Goal: Task Accomplishment & Management: Use online tool/utility

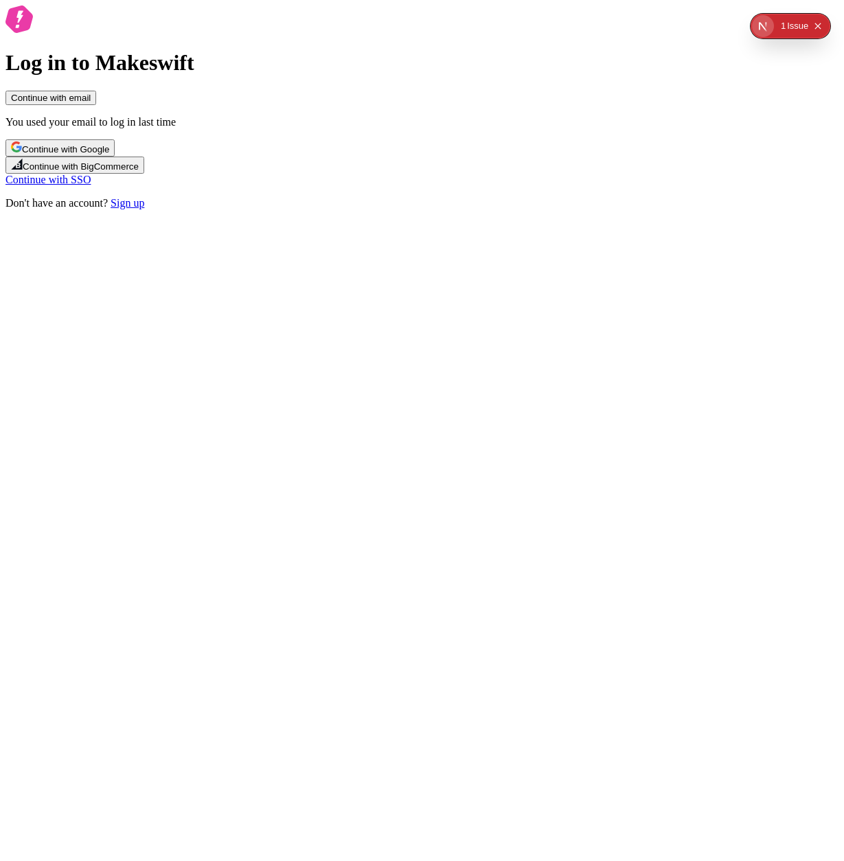
click at [91, 103] on span "Continue with email" at bounding box center [51, 98] width 80 height 10
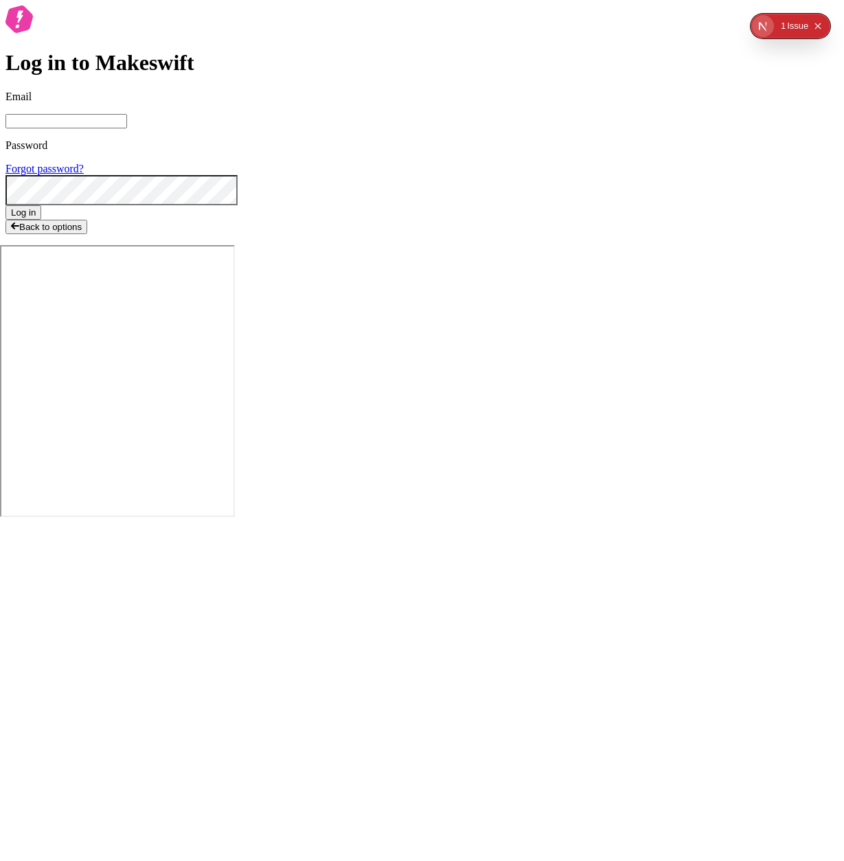
type input "sasha+local2@makeswift.com"
click at [36, 218] on span "Log in" at bounding box center [23, 212] width 25 height 10
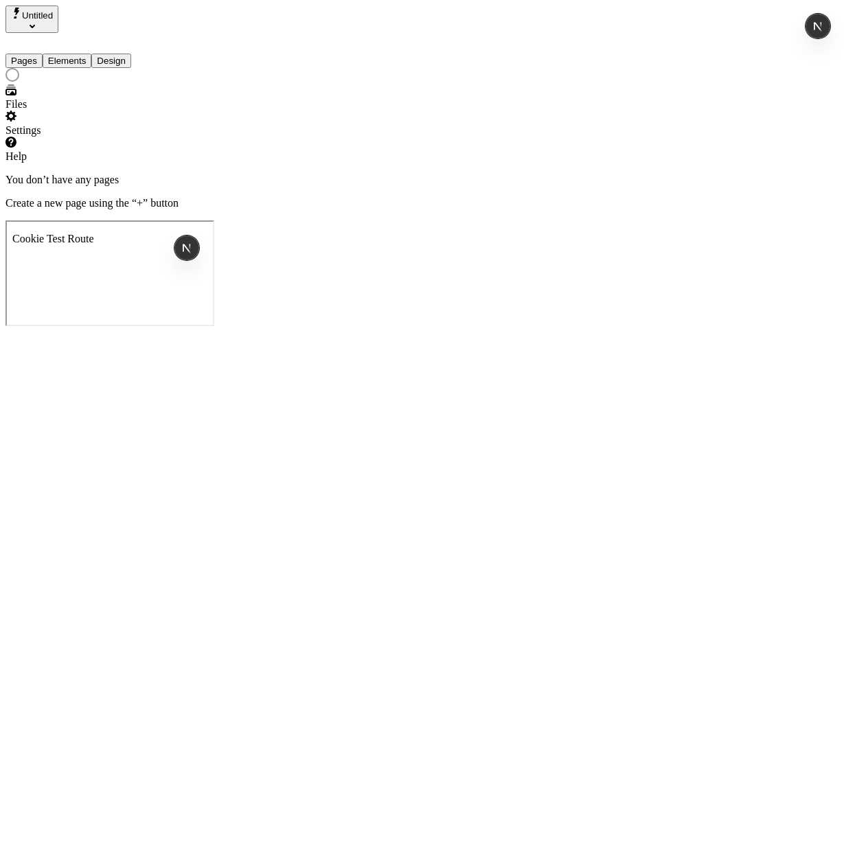
click at [51, 17] on span "Untitled" at bounding box center [37, 15] width 31 height 10
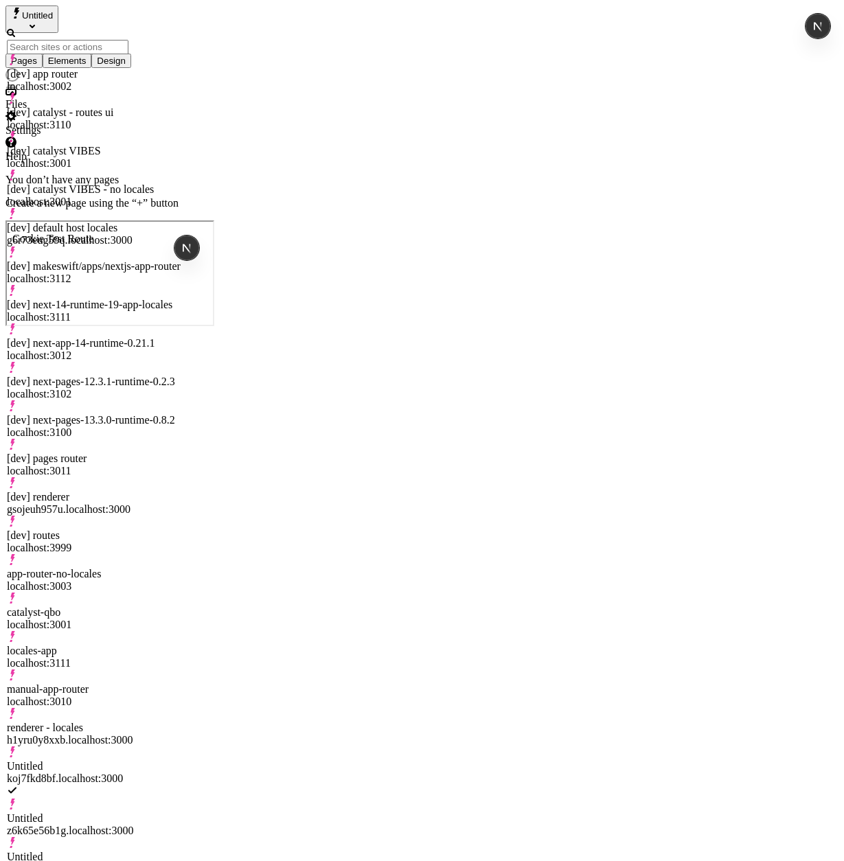
click at [120, 106] on div "[dev] catalyst - routes ui" at bounding box center [95, 112] width 176 height 12
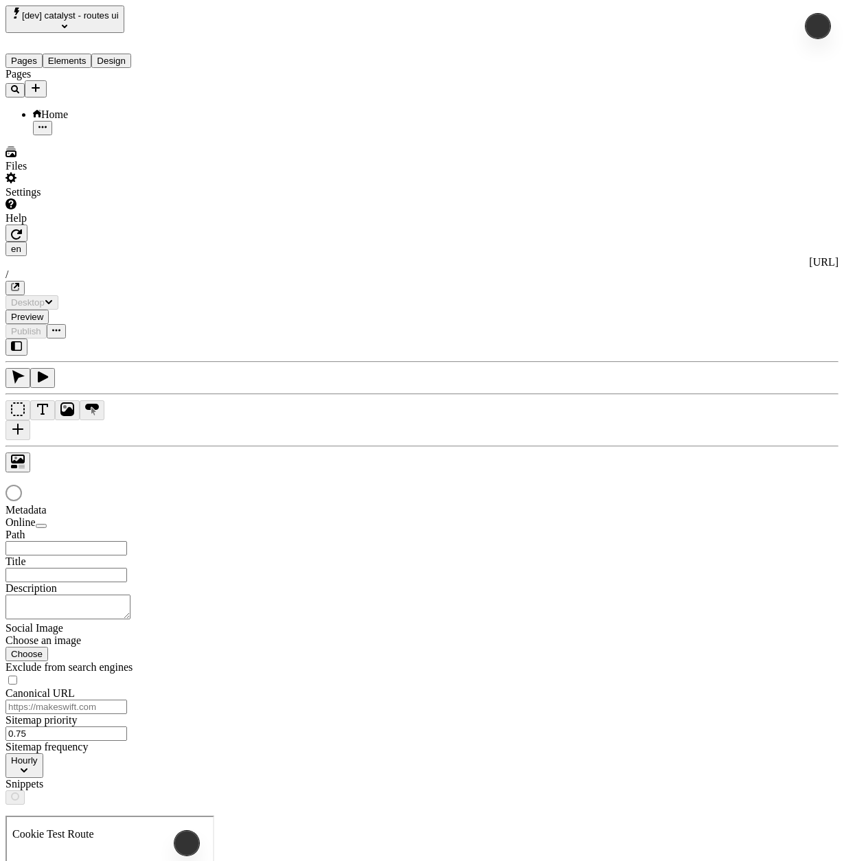
type input "/"
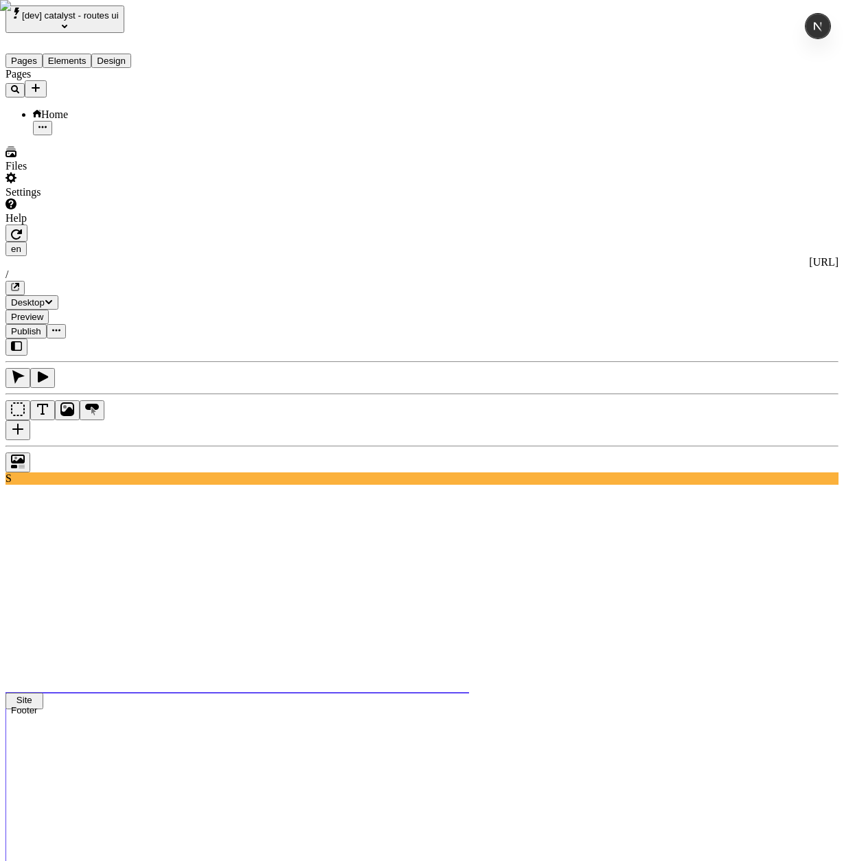
click at [76, 135] on div "Pages Home" at bounding box center [87, 101] width 165 height 67
click at [92, 133] on div "Pages Home" at bounding box center [87, 101] width 165 height 67
click at [83, 198] on div "Settings" at bounding box center [87, 185] width 165 height 26
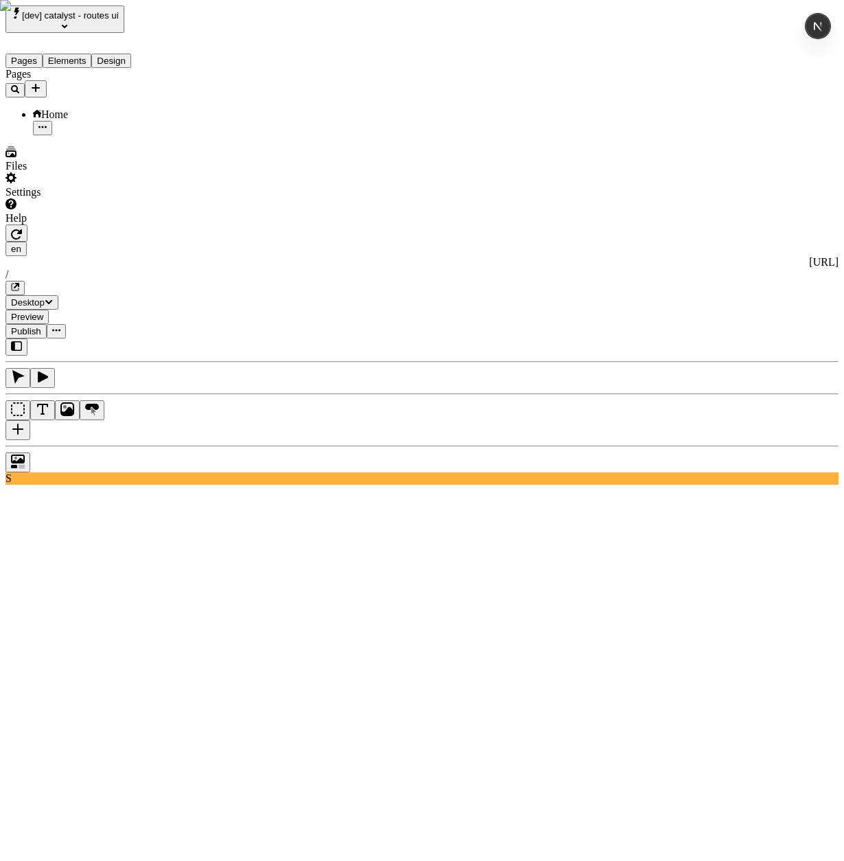
click at [56, 198] on div "Settings" at bounding box center [87, 192] width 165 height 12
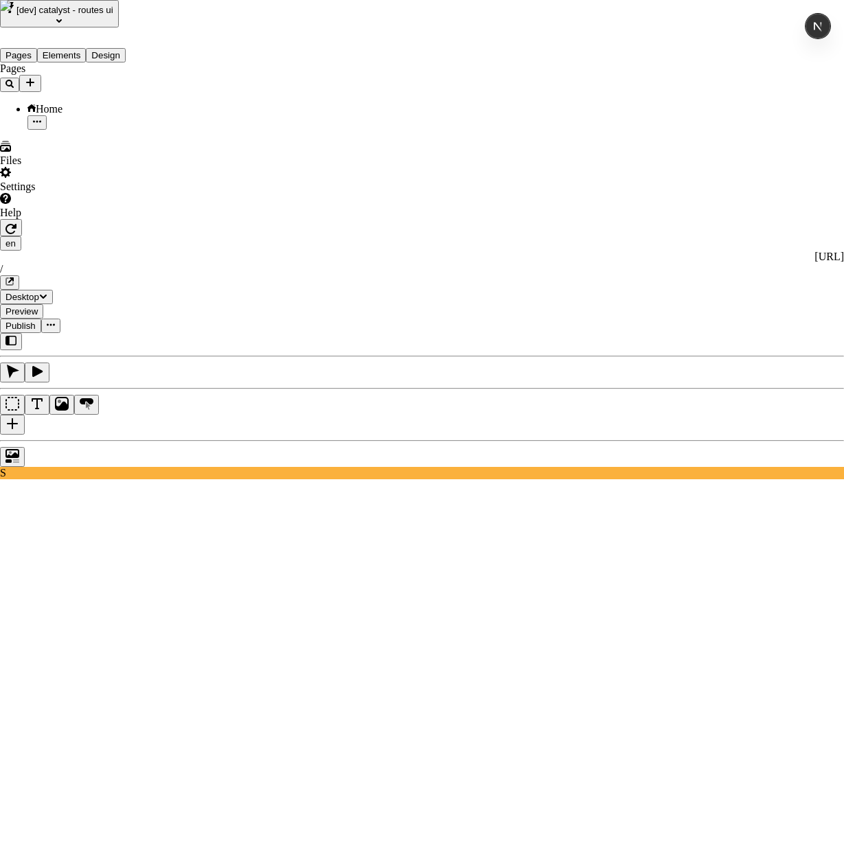
click at [307, 281] on span "Sitemap Import" at bounding box center [281, 286] width 69 height 12
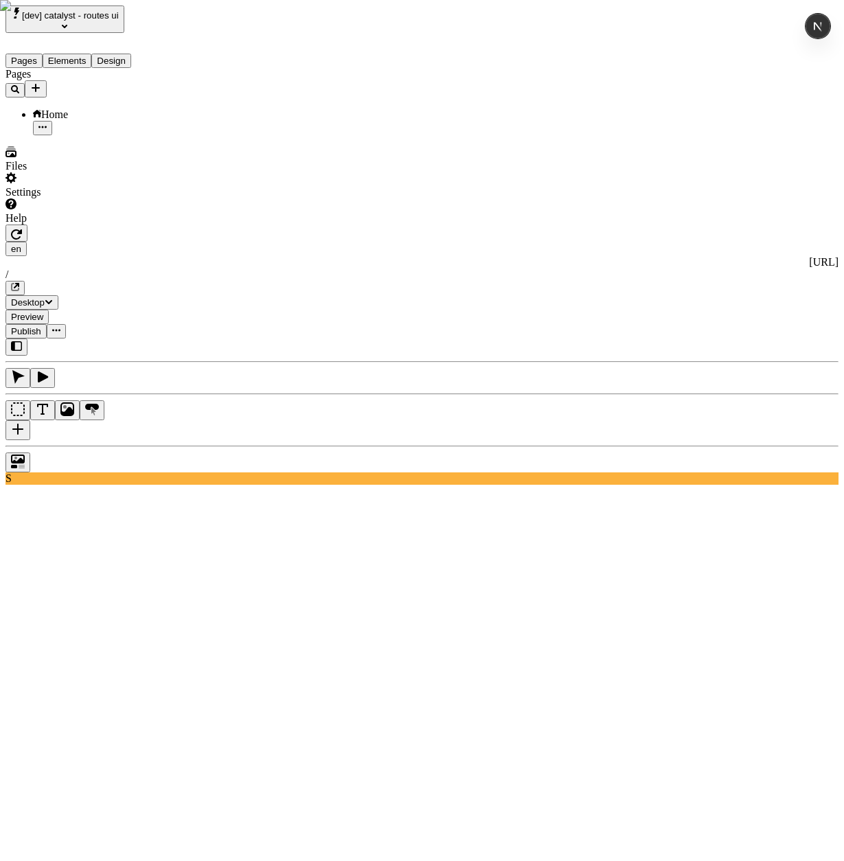
click at [41, 82] on icon "Add new" at bounding box center [35, 87] width 11 height 11
click at [202, 136] on span "Import Sitemap" at bounding box center [195, 142] width 69 height 12
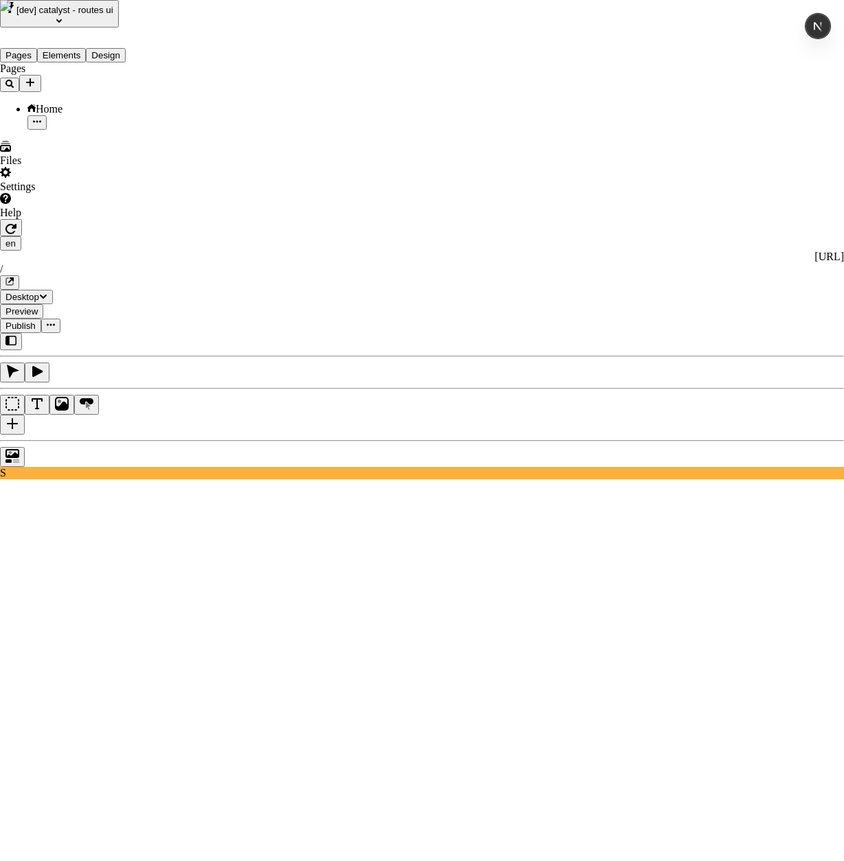
type input "[URL]"
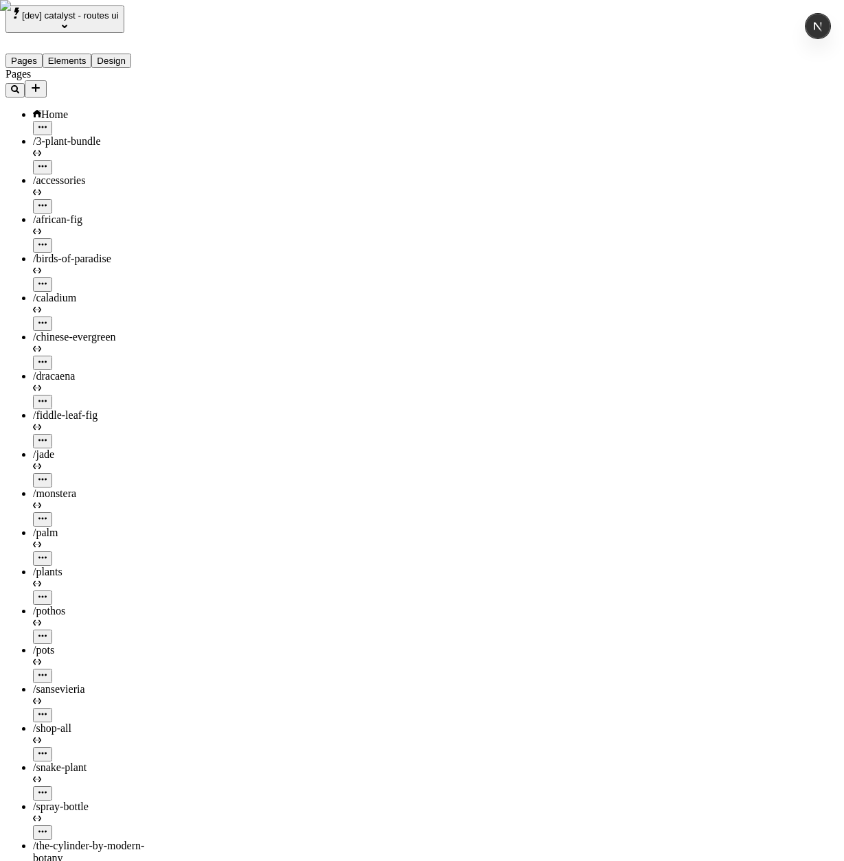
click at [67, 213] on div "/african-fig" at bounding box center [101, 232] width 137 height 39
click at [119, 21] on span "[dev] catalyst - routes ui" at bounding box center [70, 15] width 97 height 10
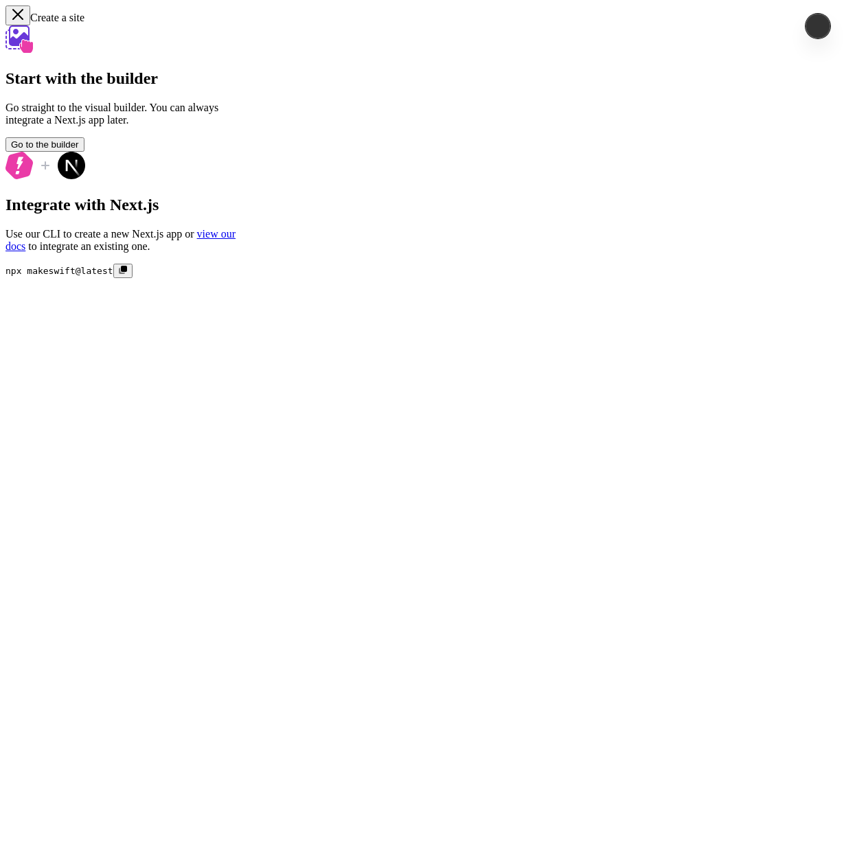
click at [79, 150] on span "Go to the builder" at bounding box center [45, 144] width 68 height 10
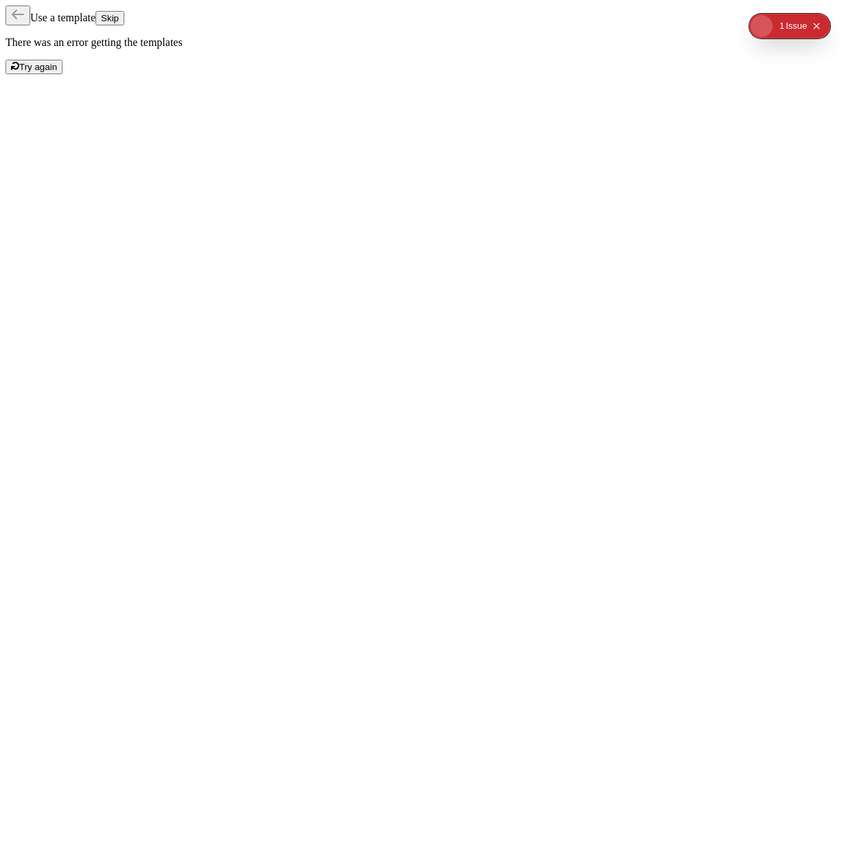
click at [818, 25] on icon "Collapse issues badge" at bounding box center [816, 26] width 6 height 6
click at [124, 19] on button "Skip" at bounding box center [109, 18] width 29 height 14
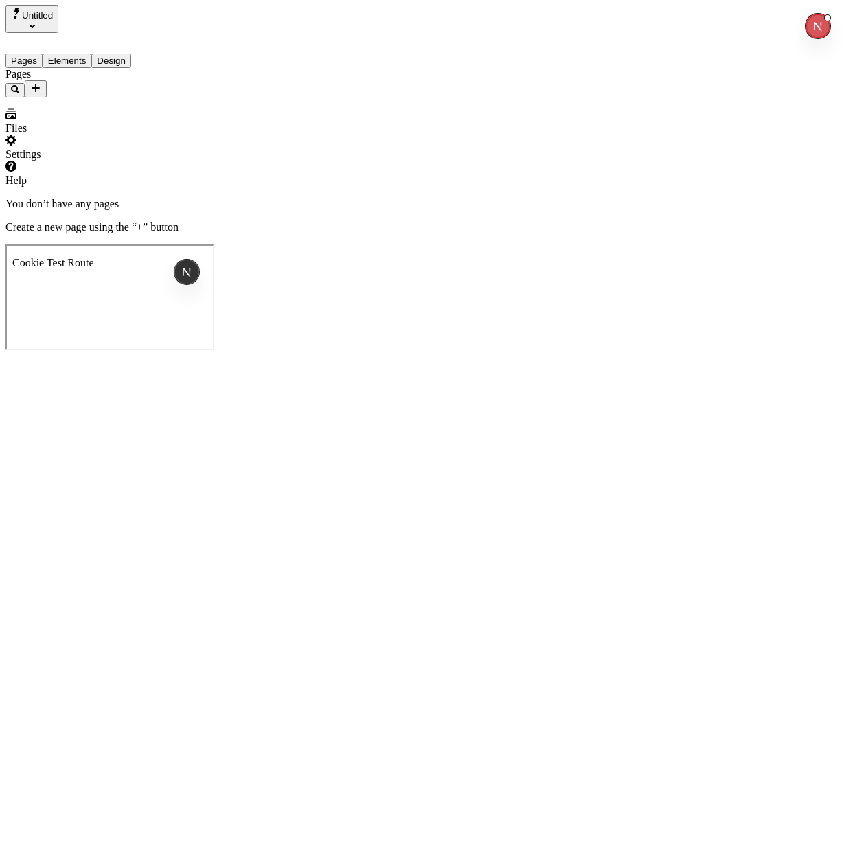
click at [41, 82] on icon "Add new" at bounding box center [35, 87] width 11 height 11
click at [196, 136] on span "Import Sitemap" at bounding box center [195, 142] width 69 height 12
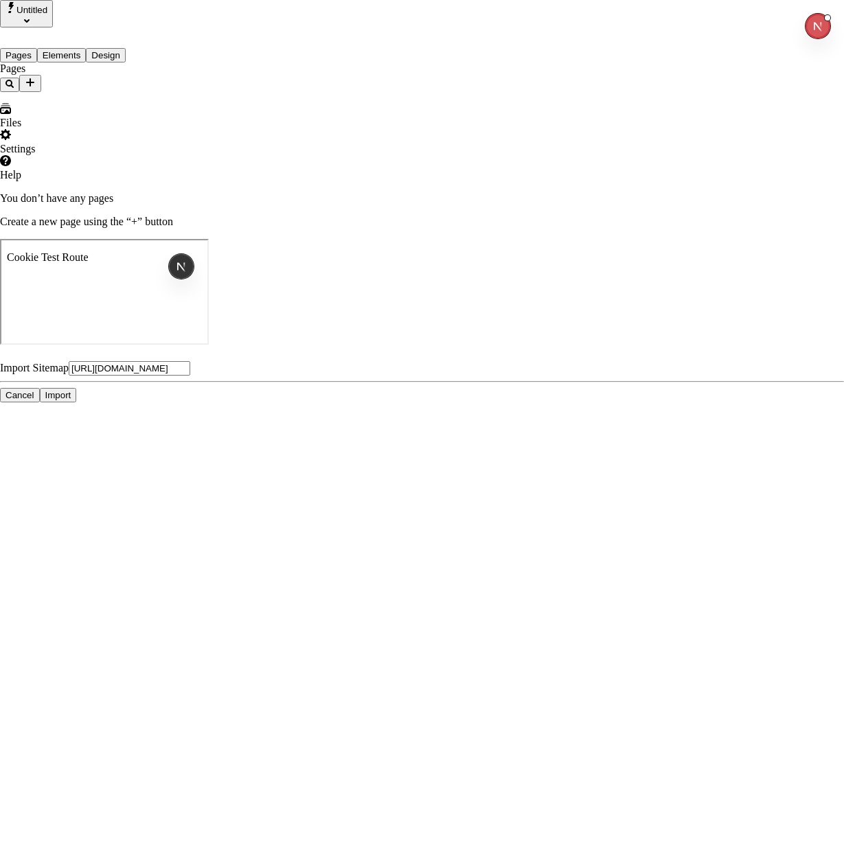
type input "https://cornerstone-light-demo.mybigcommerce.com/xmlsitemap.php"
click at [71, 400] on span "Import" at bounding box center [58, 395] width 26 height 10
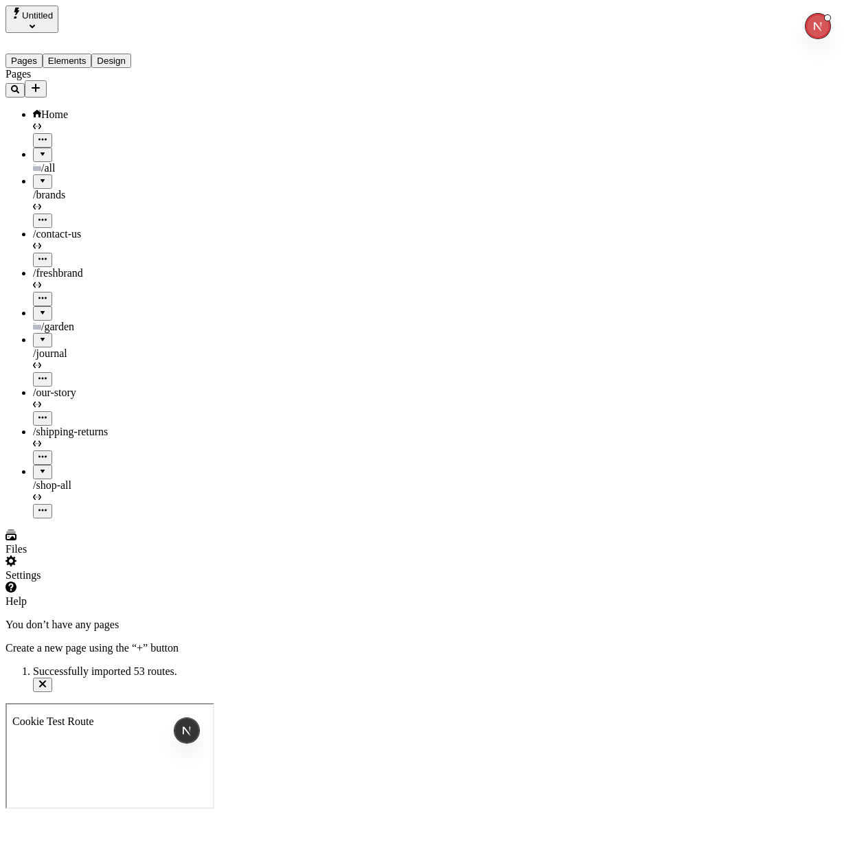
click at [38, 150] on div at bounding box center [42, 150] width 8 height 0
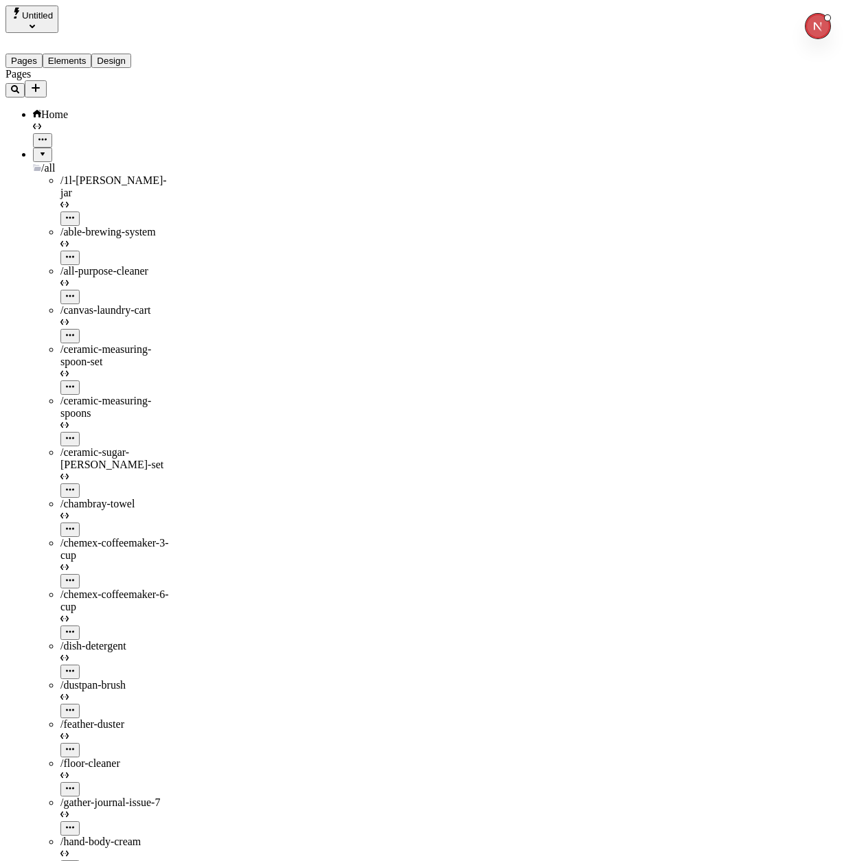
click at [38, 150] on div at bounding box center [42, 150] width 8 height 0
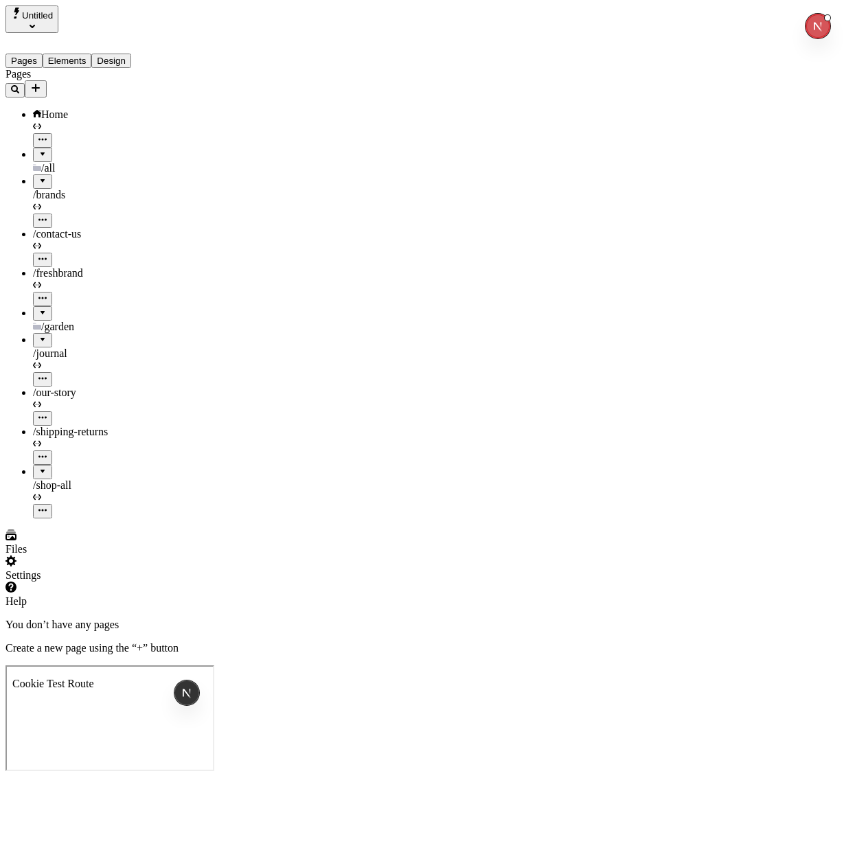
click at [32, 581] on div "Settings" at bounding box center [87, 575] width 165 height 12
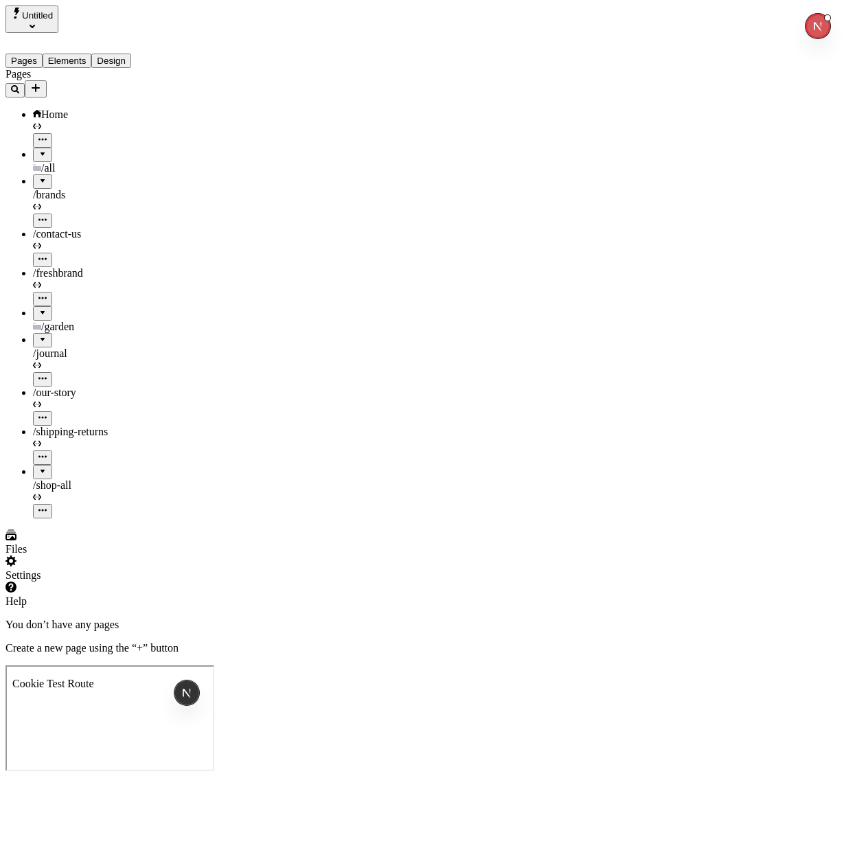
click at [58, 24] on button "Untitled" at bounding box center [31, 18] width 53 height 27
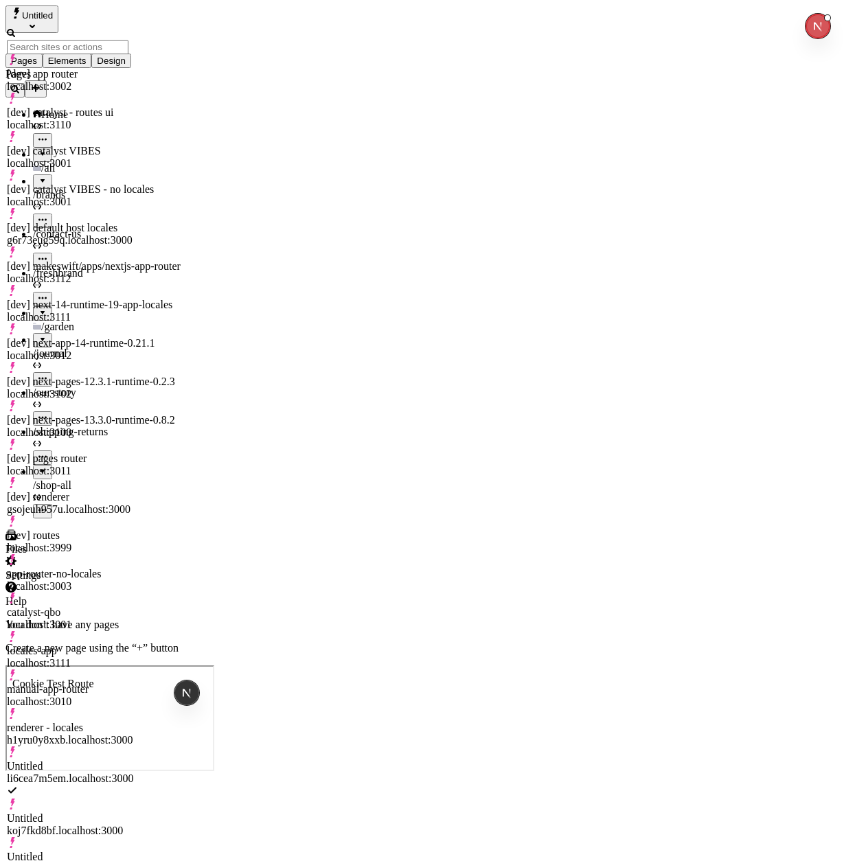
click at [104, 93] on div "[dev] catalyst - routes ui localhost:3110" at bounding box center [95, 112] width 176 height 38
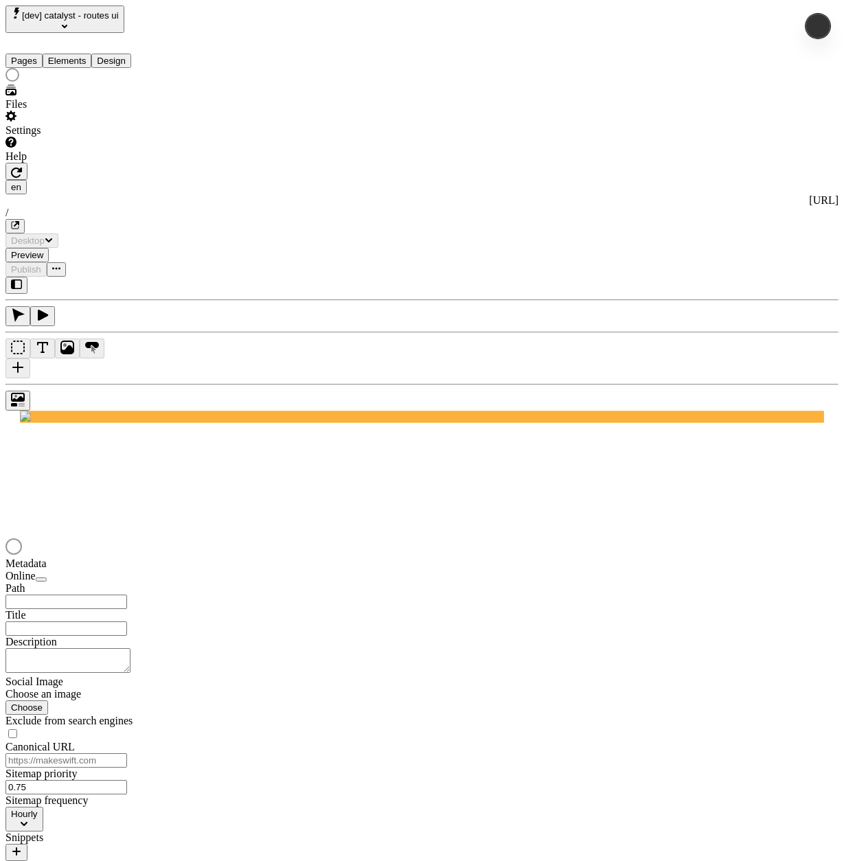
type input "/"
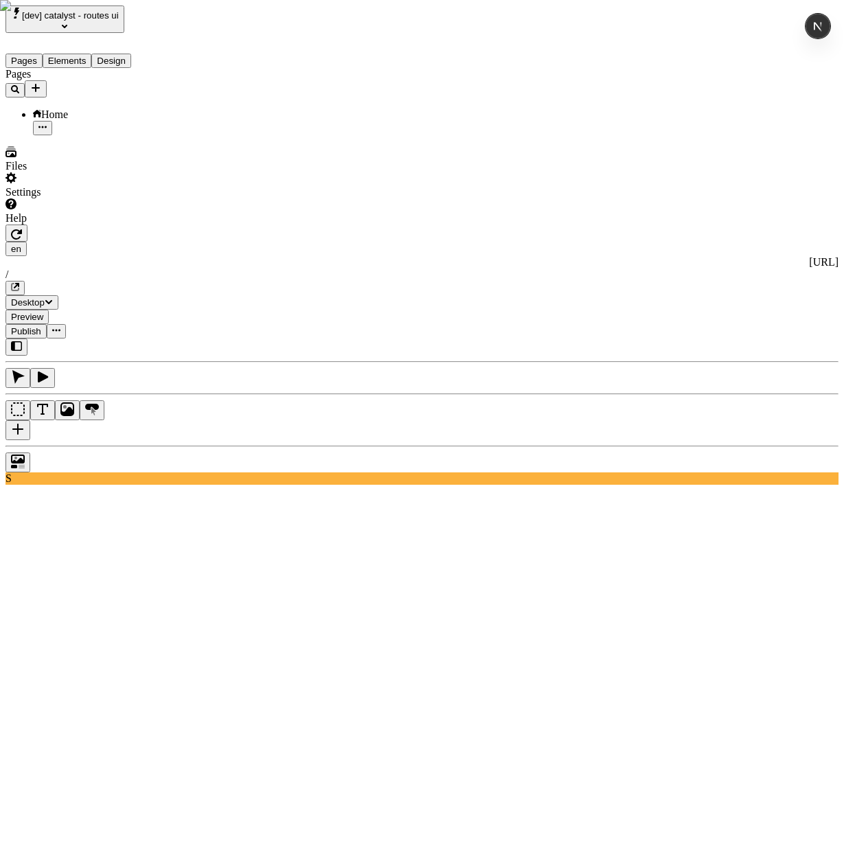
click at [85, 135] on div "Pages Home" at bounding box center [87, 101] width 165 height 67
click at [106, 135] on div "Pages Home" at bounding box center [87, 101] width 165 height 67
click at [85, 54] on button "Elements" at bounding box center [67, 61] width 49 height 14
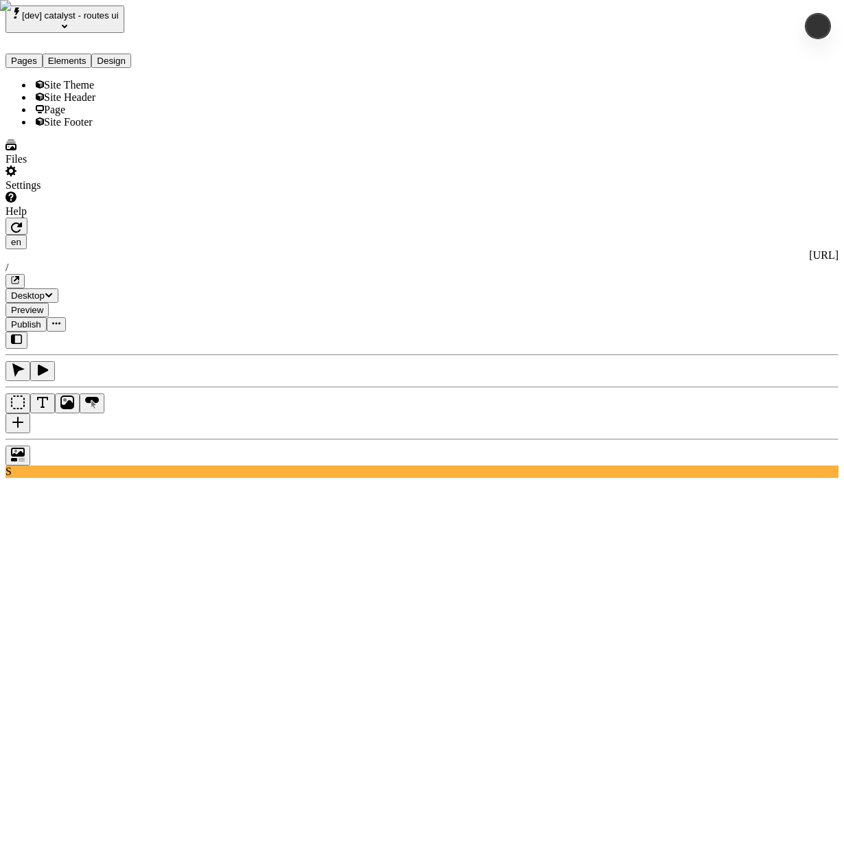
click at [35, 54] on button "Pages" at bounding box center [23, 61] width 37 height 14
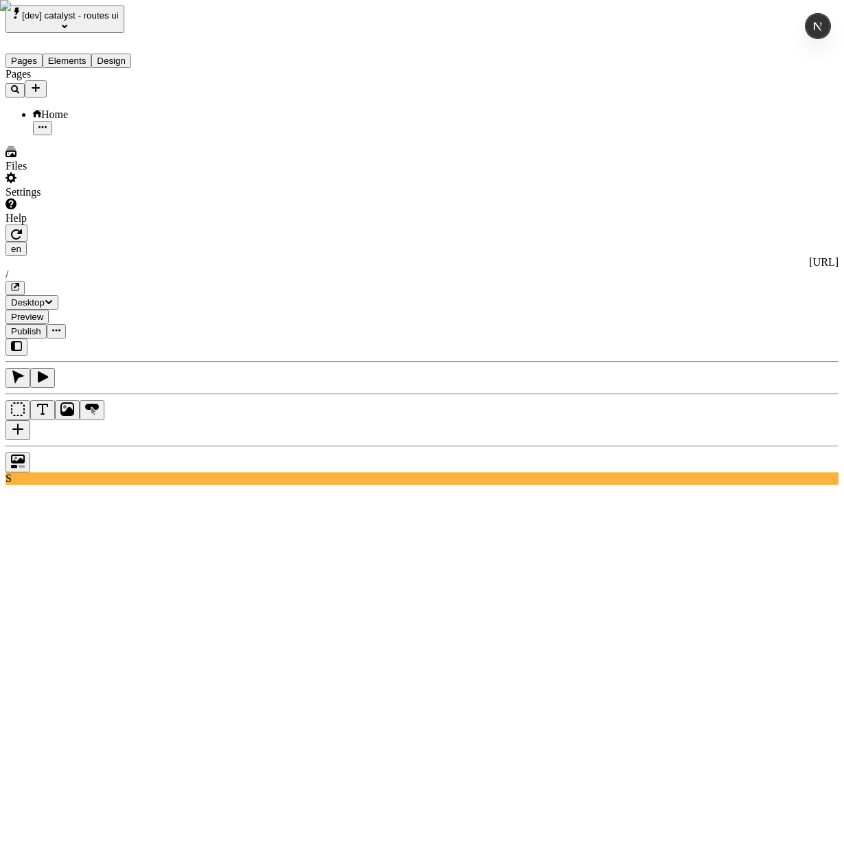
click at [96, 198] on div "Settings" at bounding box center [87, 185] width 165 height 26
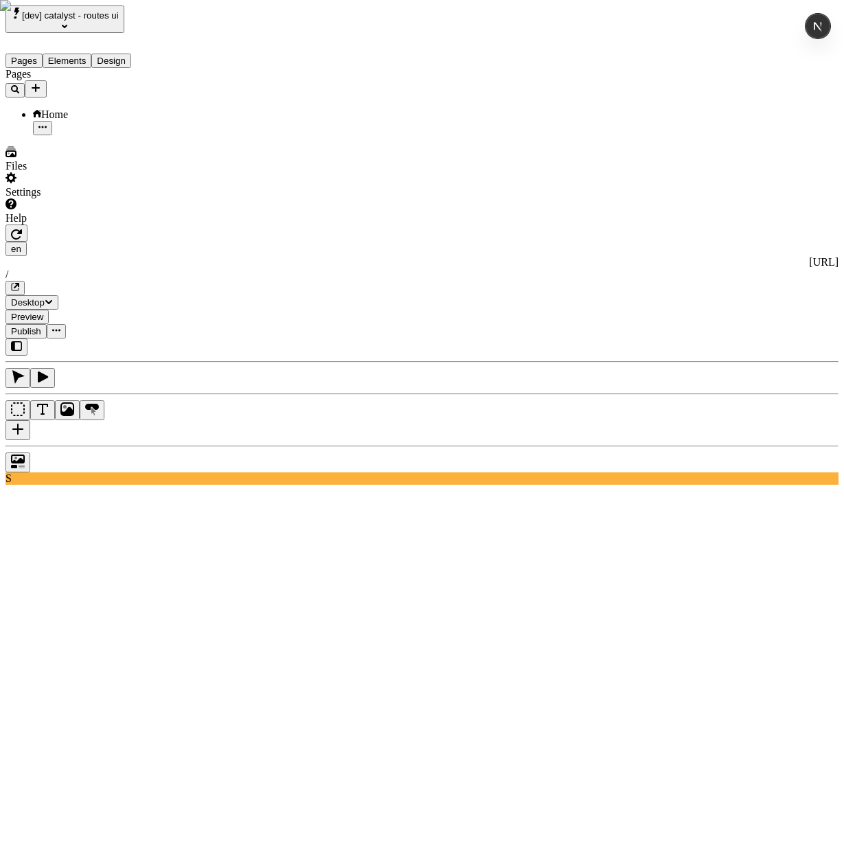
click at [22, 135] on div "Pages Home" at bounding box center [87, 101] width 165 height 67
click at [114, 135] on div "Pages Home" at bounding box center [87, 101] width 165 height 67
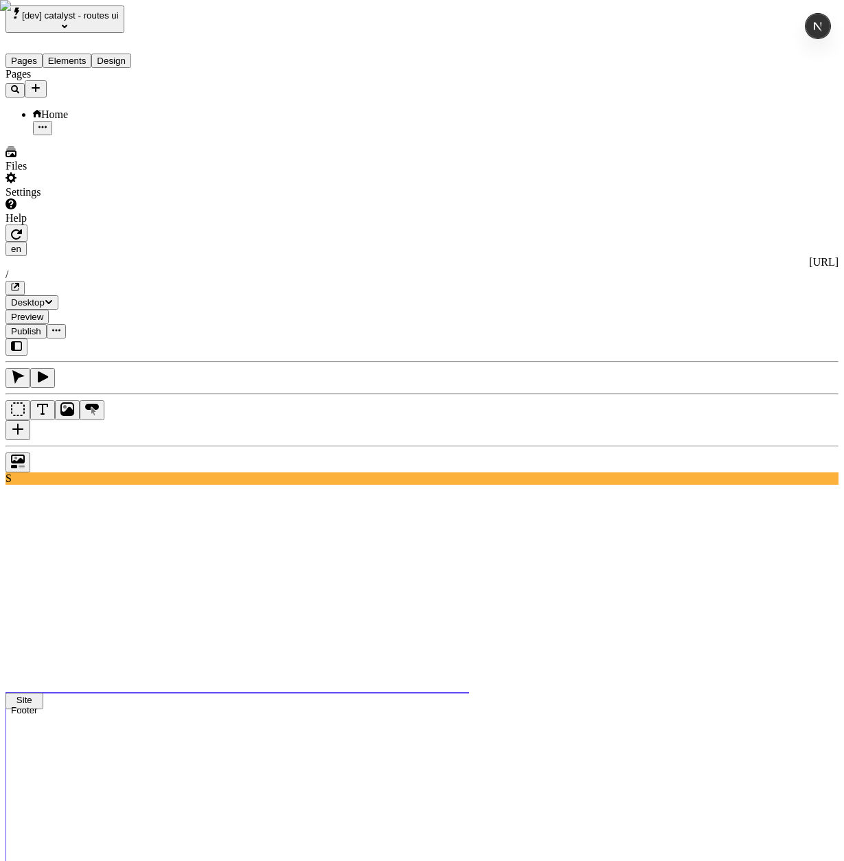
click at [62, 198] on div "Settings" at bounding box center [87, 185] width 165 height 26
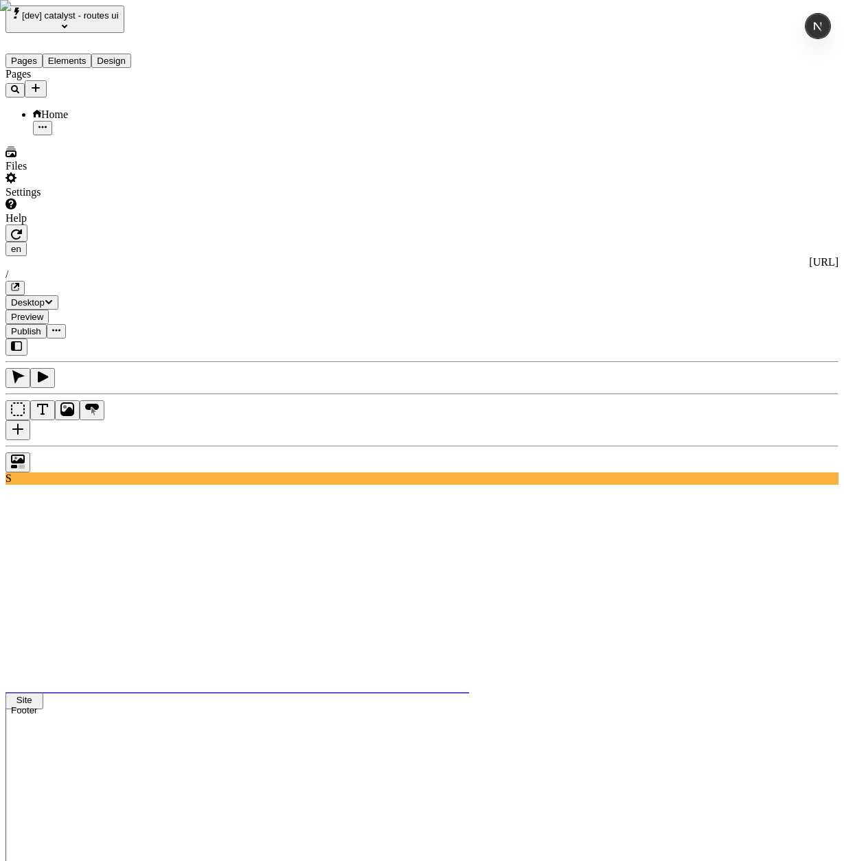
click at [86, 198] on div "Settings" at bounding box center [87, 185] width 165 height 26
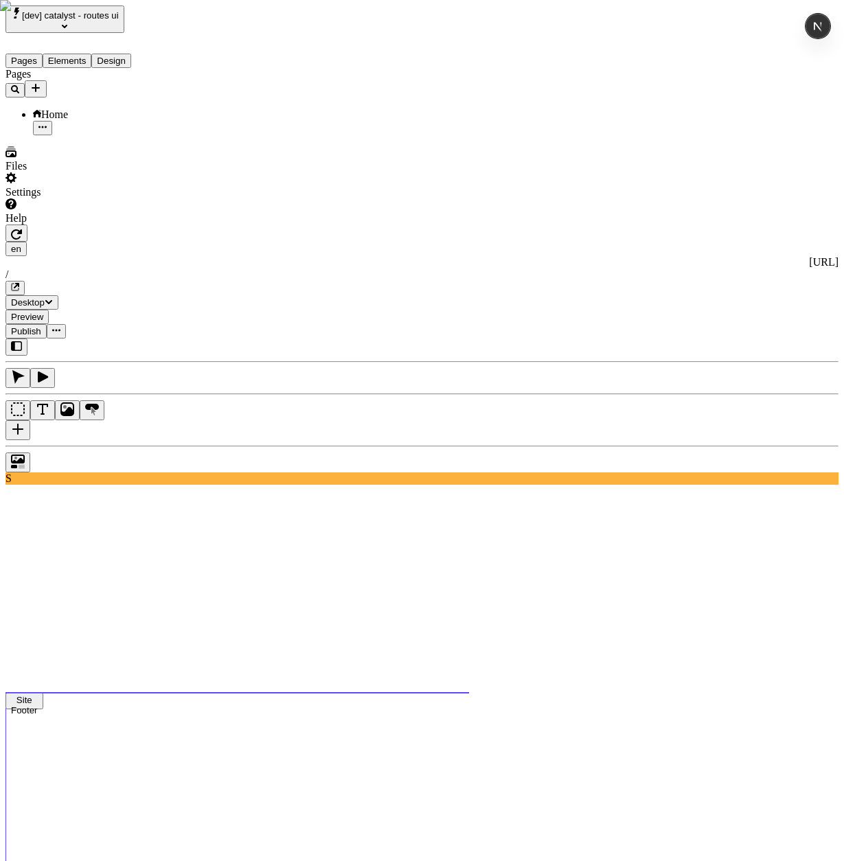
click at [101, 135] on div "Pages Home" at bounding box center [87, 101] width 165 height 67
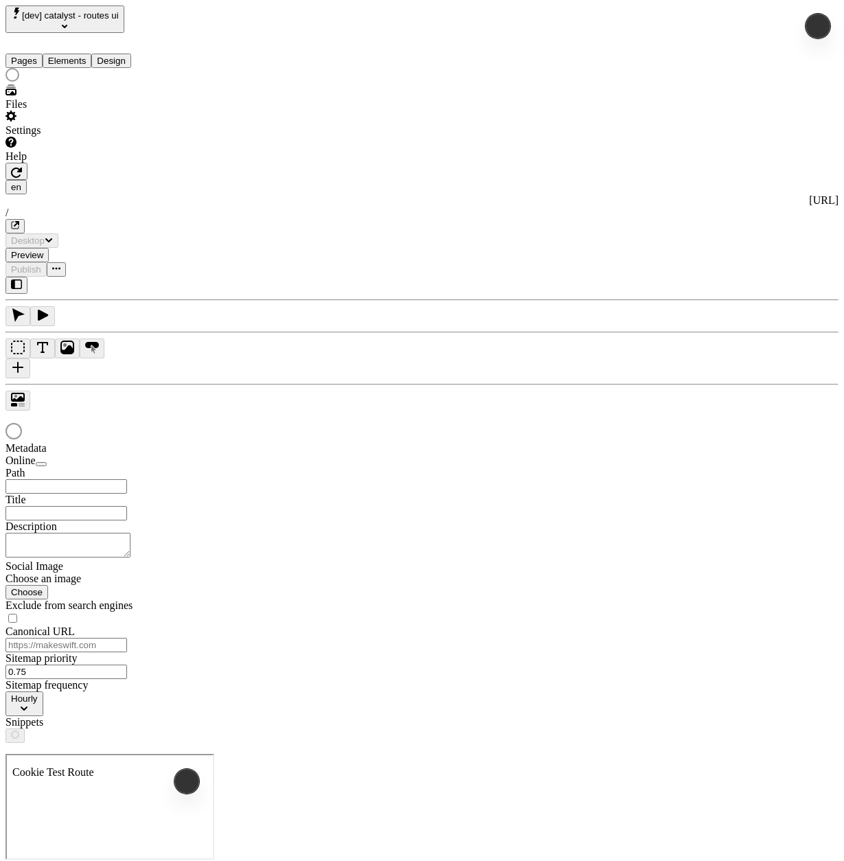
type input "/"
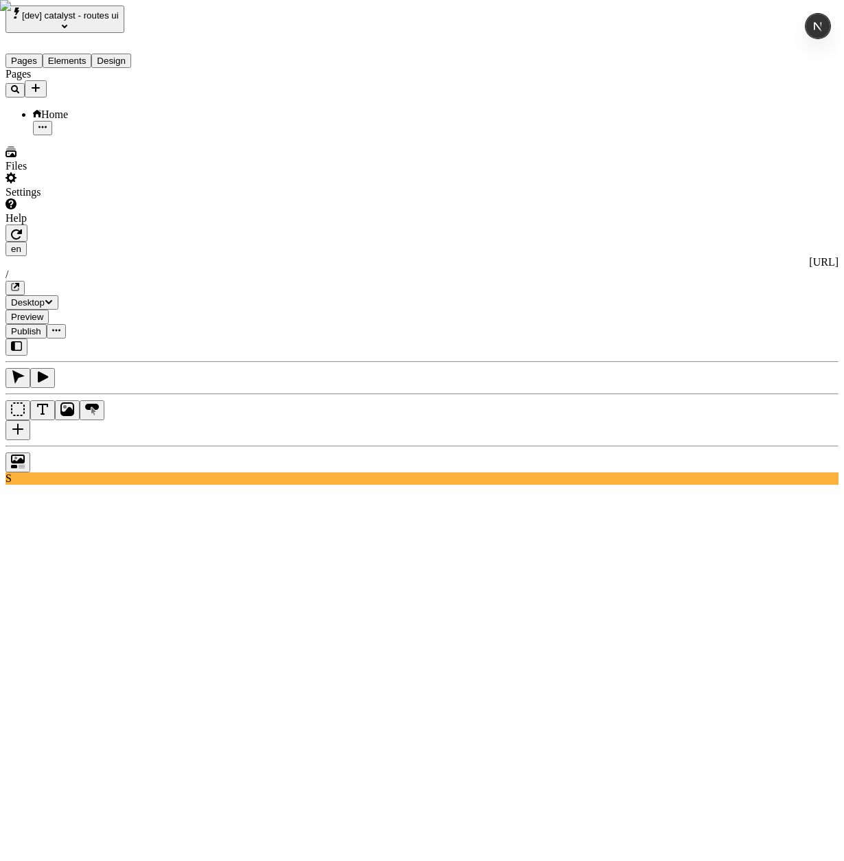
click at [106, 198] on div "Settings" at bounding box center [87, 185] width 165 height 26
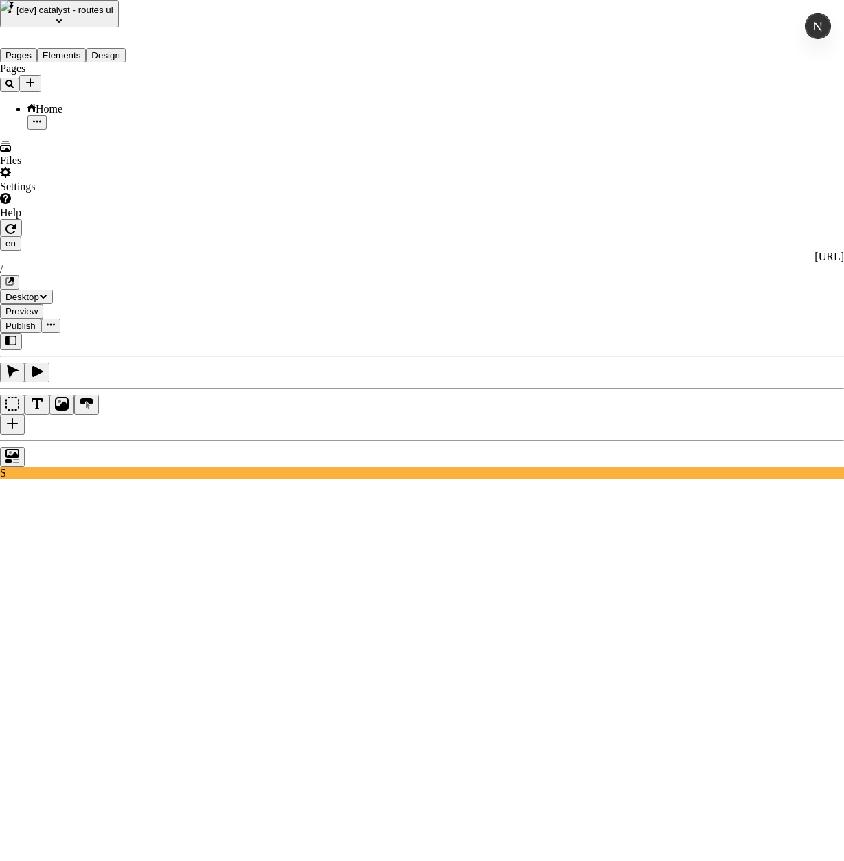
click at [316, 286] on span "Sitemap Import" at bounding box center [281, 286] width 69 height 12
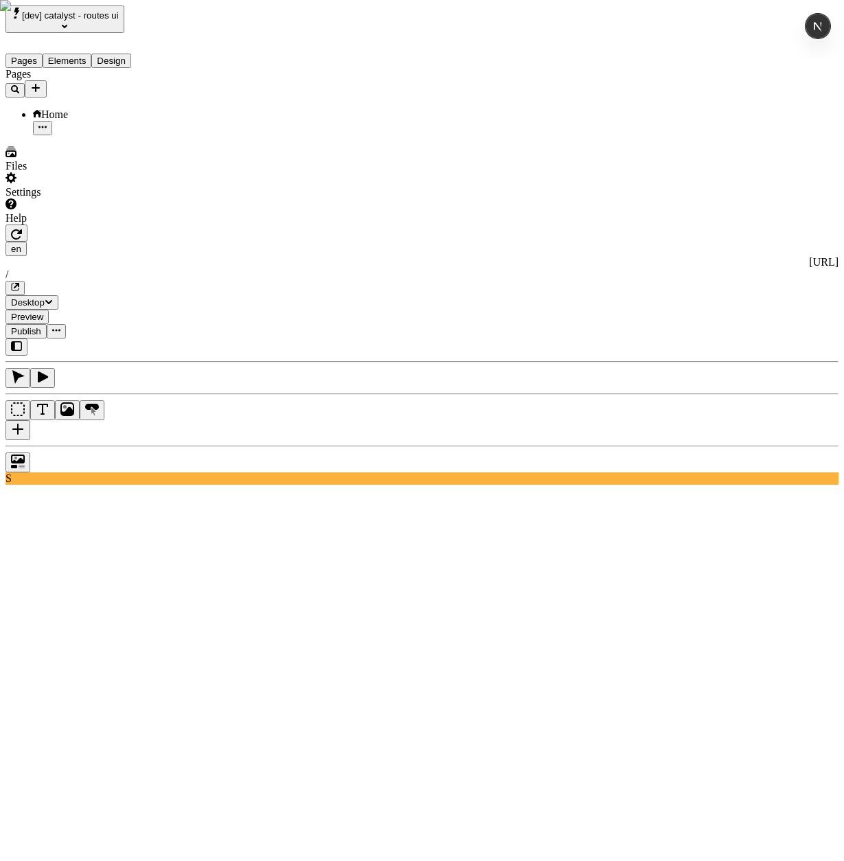
click at [41, 82] on icon "Add new" at bounding box center [35, 87] width 11 height 11
click at [229, 136] on span "Import Sitemap" at bounding box center [195, 142] width 69 height 12
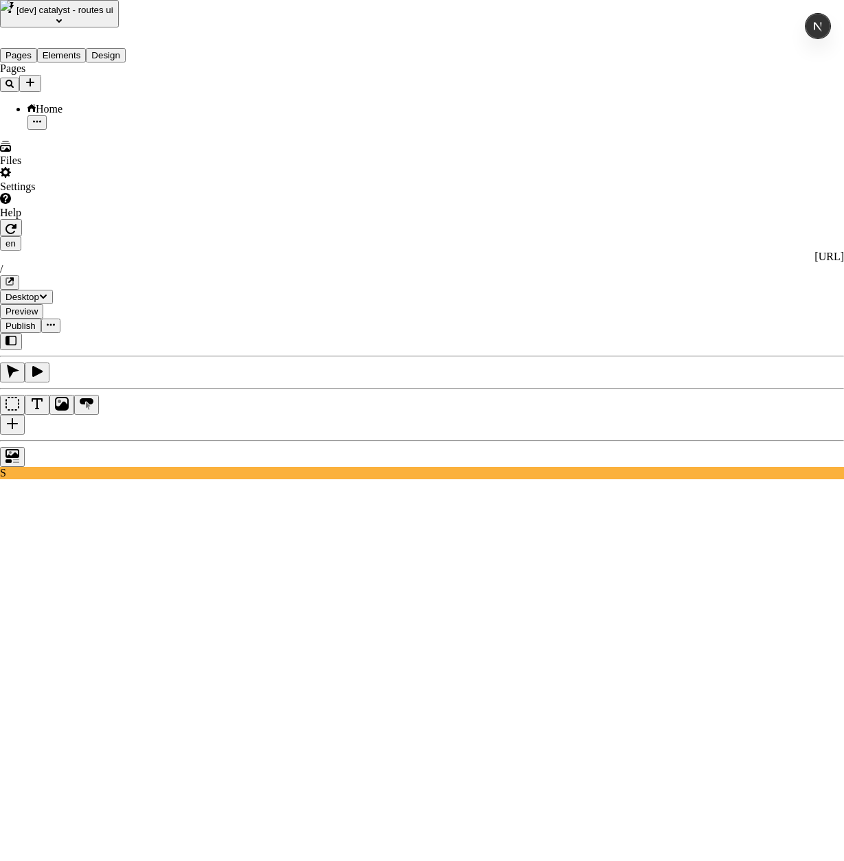
type input "[URL]"
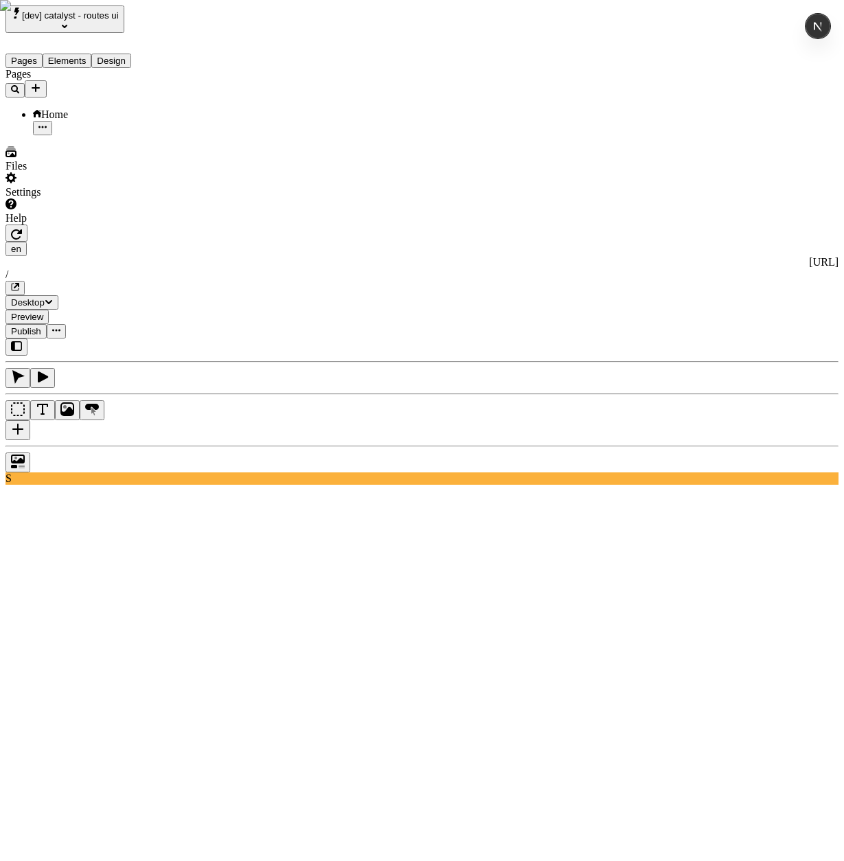
click at [41, 82] on icon "Add new" at bounding box center [35, 87] width 11 height 11
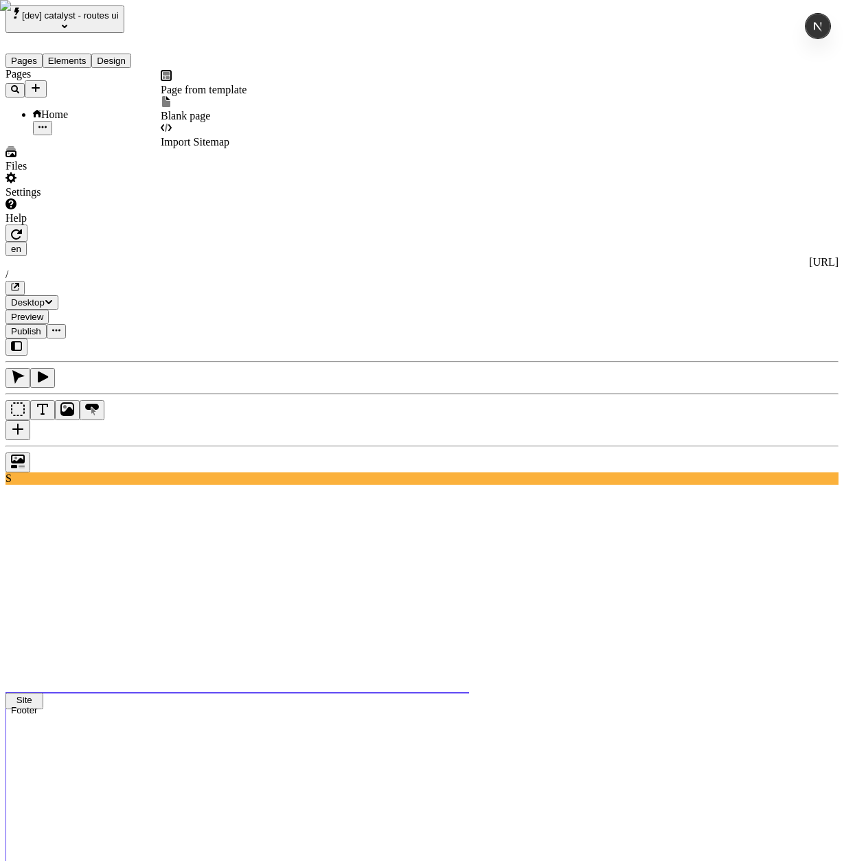
click at [229, 136] on span "Import Sitemap" at bounding box center [195, 142] width 69 height 12
